Goal: Task Accomplishment & Management: Use online tool/utility

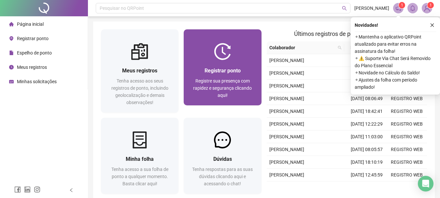
click at [213, 75] on div "Registrar ponto Registre sua presença com rapidez e segurança clicando aqui!" at bounding box center [222, 82] width 62 height 32
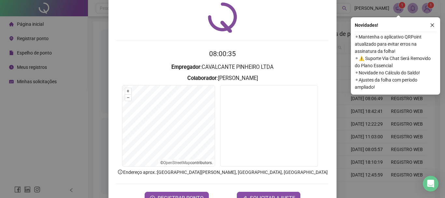
scroll to position [22, 0]
click at [183, 193] on span "REGISTRAR PONTO" at bounding box center [181, 197] width 46 height 8
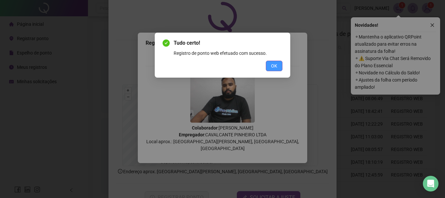
click at [275, 69] on button "OK" at bounding box center [274, 66] width 17 height 10
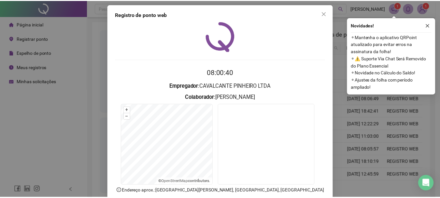
scroll to position [0, 0]
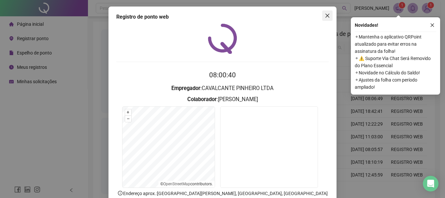
click at [324, 19] on button "Close" at bounding box center [327, 15] width 10 height 10
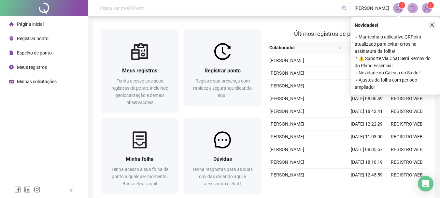
click at [433, 22] on button "button" at bounding box center [432, 25] width 8 height 8
